Goal: Information Seeking & Learning: Learn about a topic

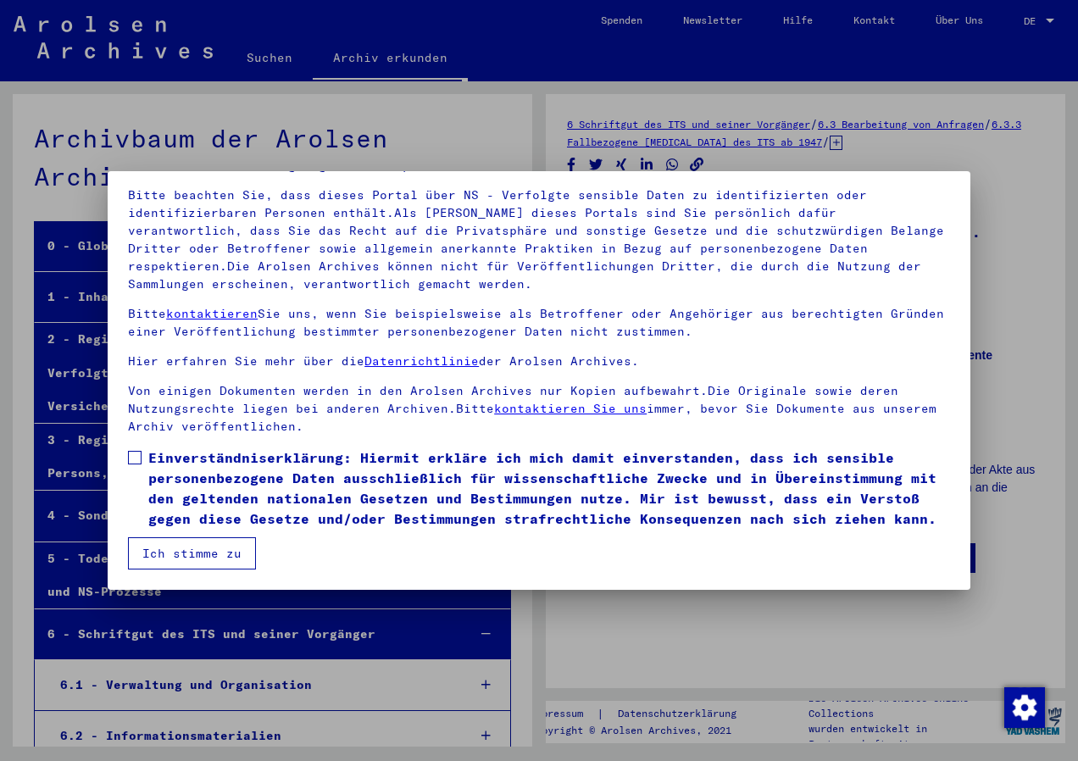
scroll to position [40834, 0]
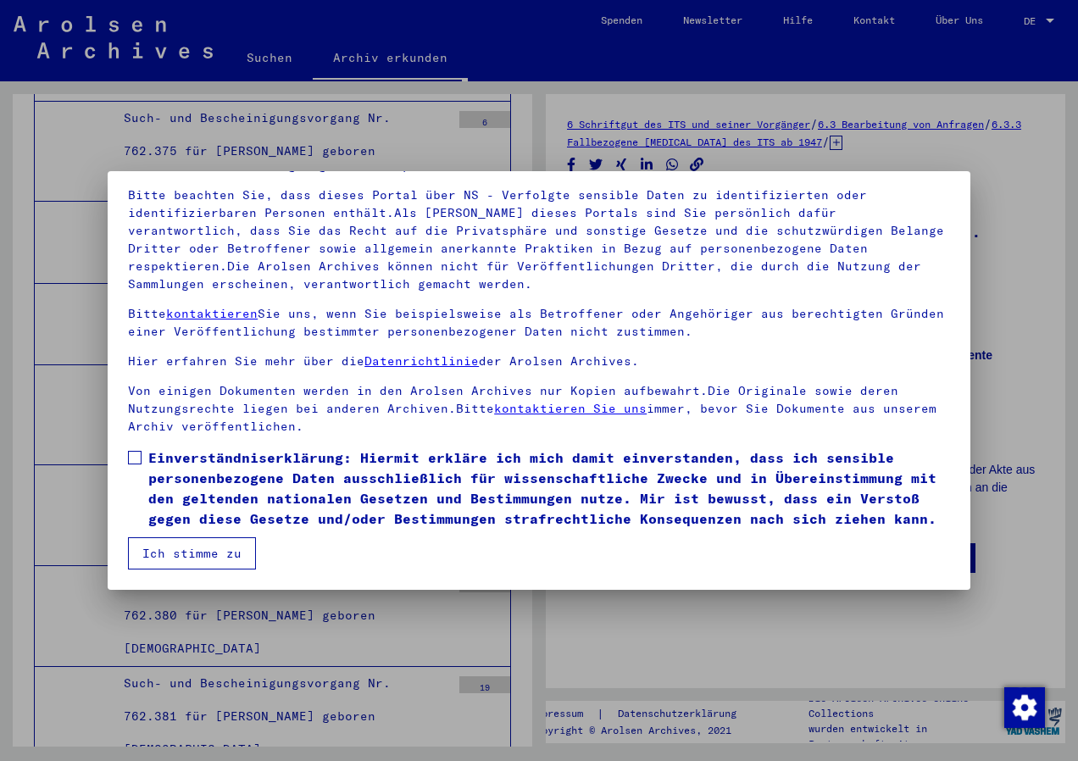
drag, startPoint x: 139, startPoint y: 457, endPoint x: 136, endPoint y: 493, distance: 35.7
click at [139, 459] on span at bounding box center [135, 458] width 14 height 14
click at [164, 549] on button "Ich stimme zu" at bounding box center [192, 553] width 128 height 32
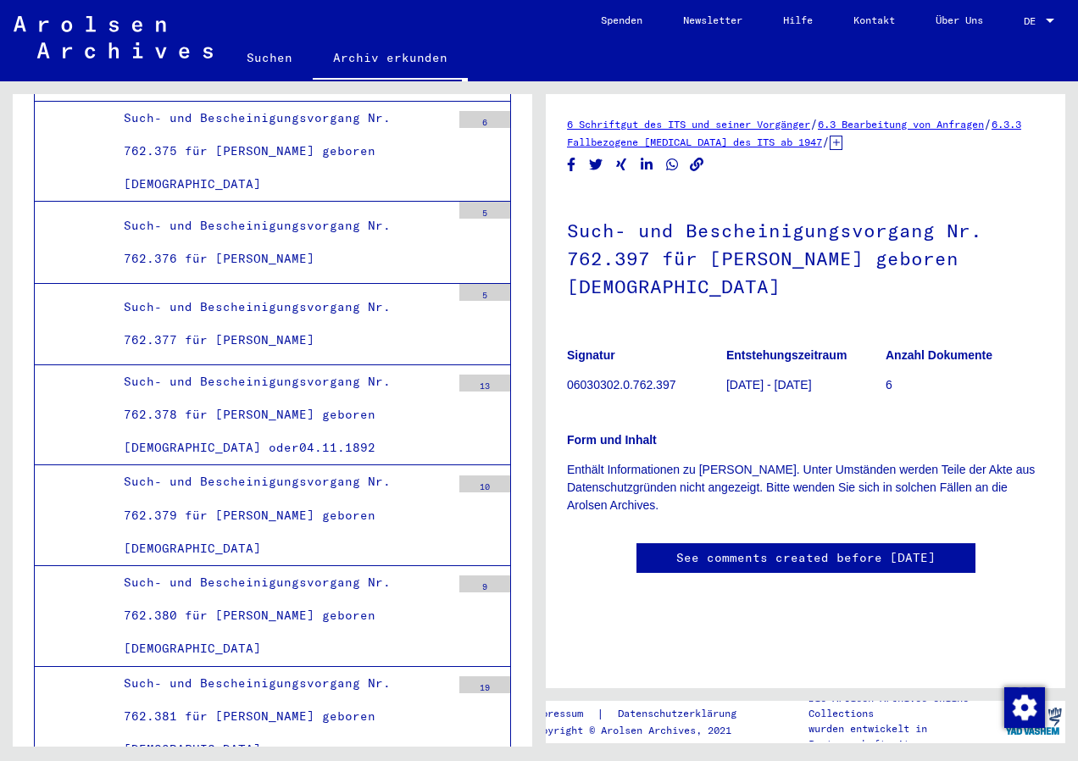
drag, startPoint x: 470, startPoint y: 394, endPoint x: 449, endPoint y: 398, distance: 21.5
drag, startPoint x: 61, startPoint y: 422, endPoint x: 70, endPoint y: 429, distance: 11.5
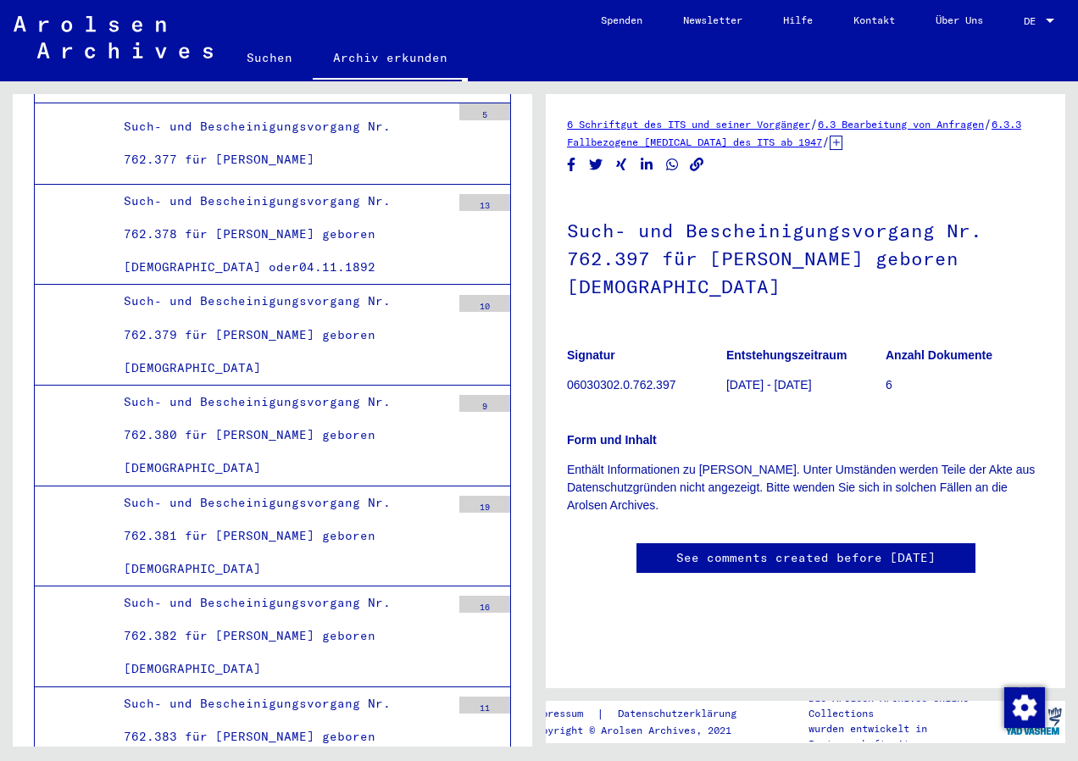
scroll to position [40749, 0]
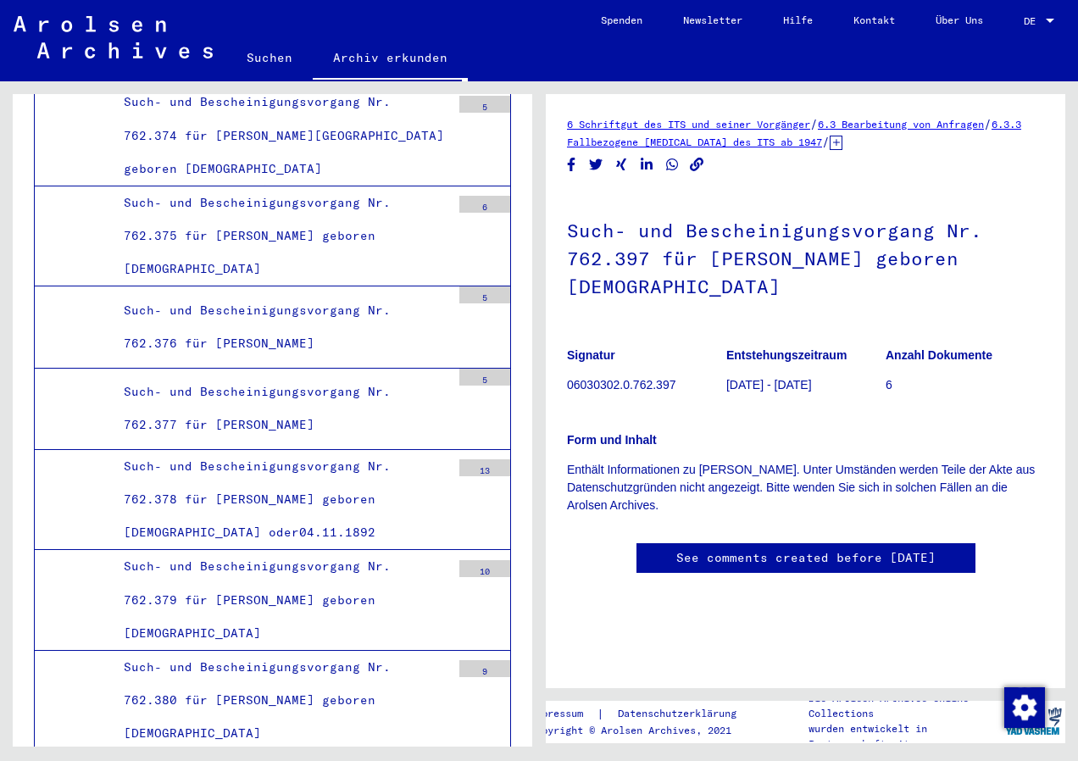
click at [896, 422] on div "Form und Inhalt Enthält Informationen zu [PERSON_NAME]. Unter Umständen werden …" at bounding box center [805, 462] width 477 height 103
click at [984, 125] on link "6.3 Bearbeitung von Anfragen" at bounding box center [901, 124] width 166 height 13
click at [759, 142] on link "6.3.3 Fallbezogene [MEDICAL_DATA] des ITS ab 1947" at bounding box center [794, 133] width 454 height 31
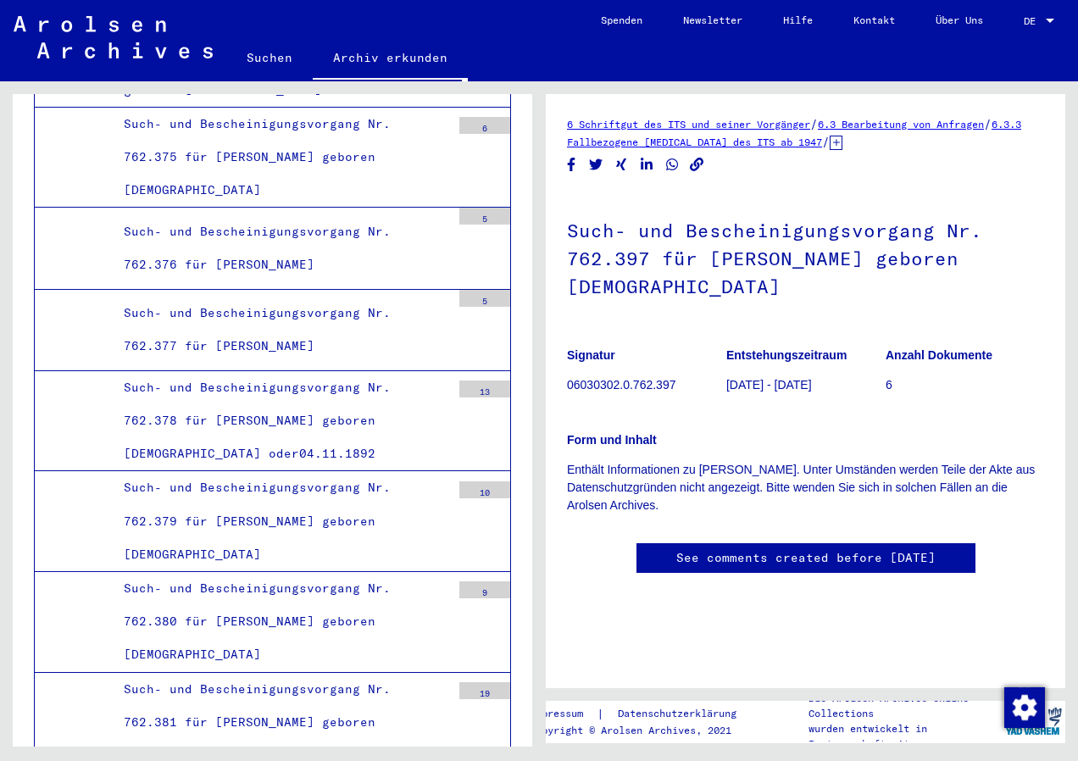
scroll to position [40834, 0]
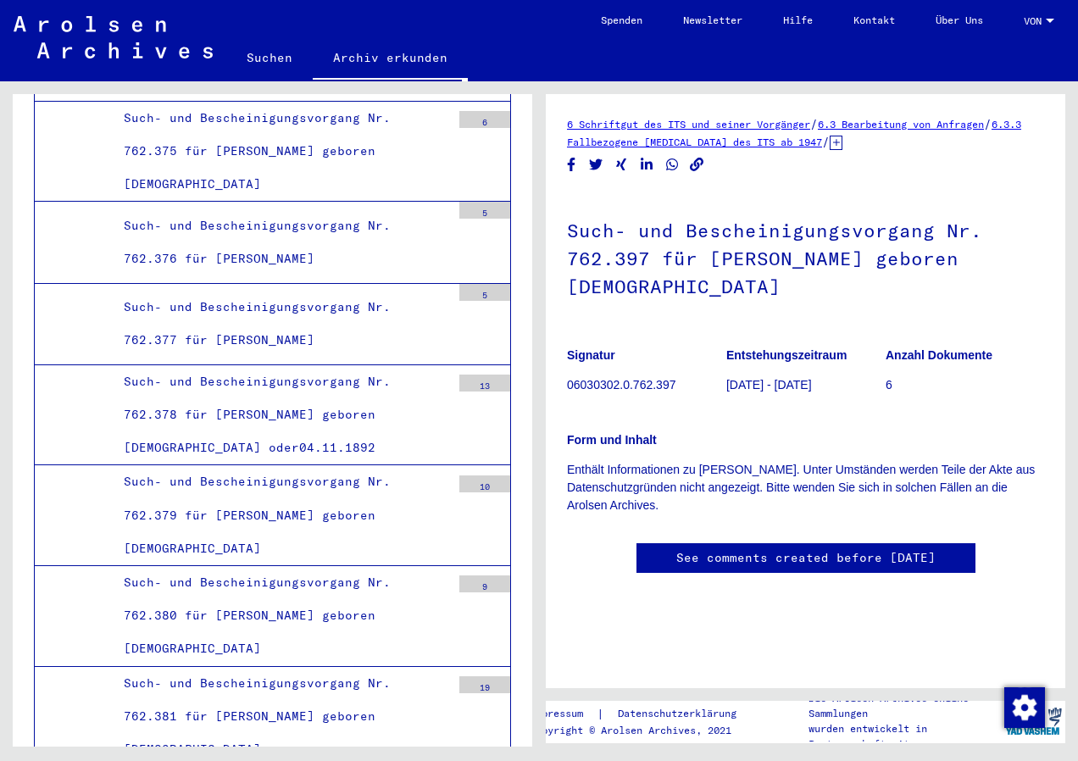
click at [1044, 179] on yv-its-full-details "6 Schriftgut des ITS und seiner Vorgänger / 6.3 Bearbeitung von Anfragen / 6.3.…" at bounding box center [806, 361] width 520 height 493
drag, startPoint x: 3, startPoint y: 380, endPoint x: 452, endPoint y: 436, distance: 451.9
click at [882, 523] on div "6 Schriftgut des ITS und seiner Vorgänger / 6.3 Bearbeitung von Anfragen / 6.3.…" at bounding box center [805, 361] width 477 height 493
click at [855, 566] on link "Siehe Kommentare, die vor [DATE] erstellt wurden" at bounding box center [806, 559] width 339 height 36
